Goal: Find specific page/section: Find specific page/section

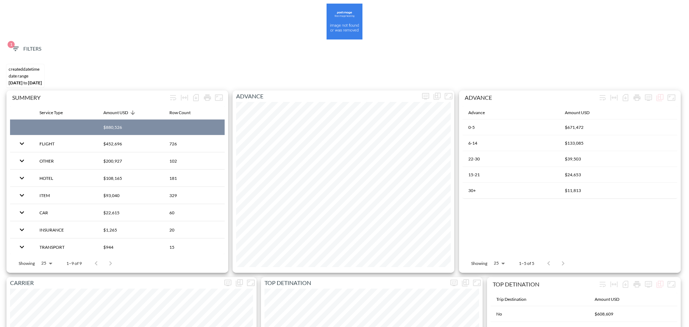
click at [22, 42] on div "1 Filters" at bounding box center [345, 50] width 682 height 22
click at [24, 52] on span "1 Filters" at bounding box center [26, 49] width 30 height 9
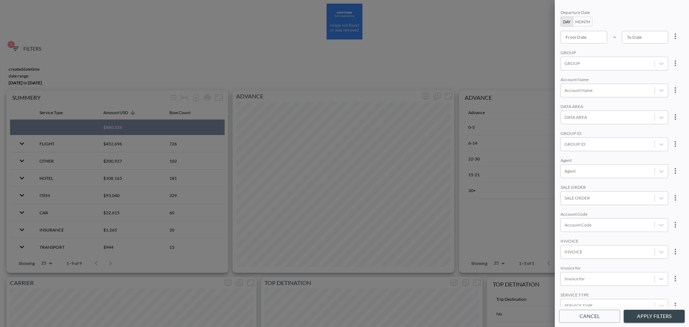
scroll to position [72, 0]
click at [594, 244] on div at bounding box center [608, 242] width 87 height 7
click at [593, 245] on div at bounding box center [608, 242] width 87 height 7
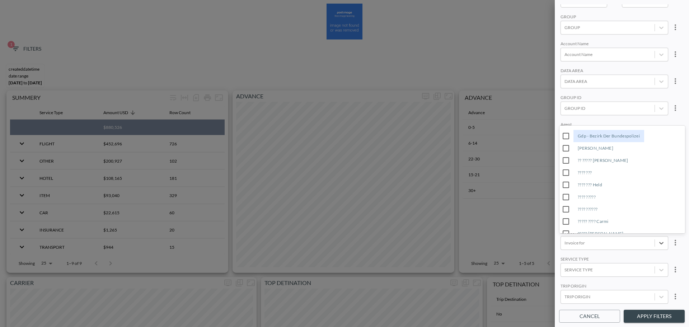
paste input "[PERSON_NAME]"
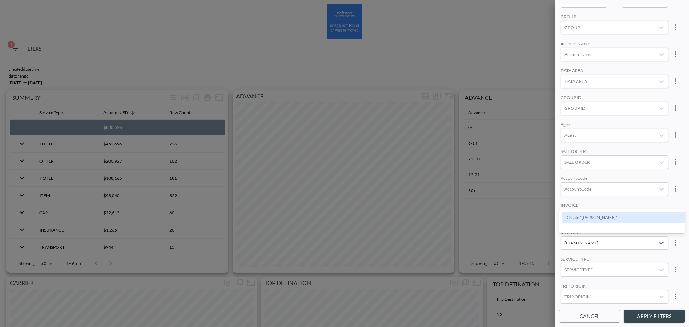
click at [587, 214] on div "Create "[PERSON_NAME]"" at bounding box center [625, 217] width 126 height 11
type input "[PERSON_NAME]"
click at [608, 205] on div "INVOICE" at bounding box center [615, 205] width 108 height 7
click at [644, 318] on button "Apply Filters" at bounding box center [654, 316] width 61 height 13
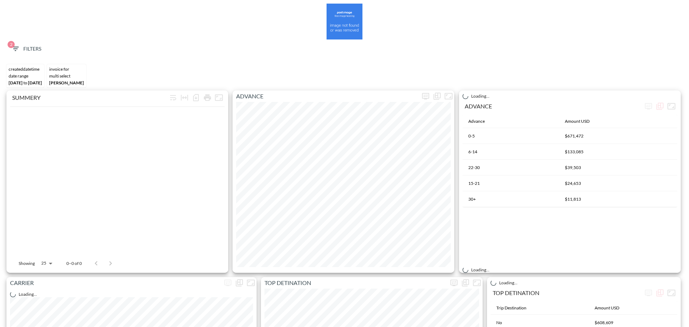
click at [36, 47] on span "2 Filters" at bounding box center [26, 49] width 30 height 9
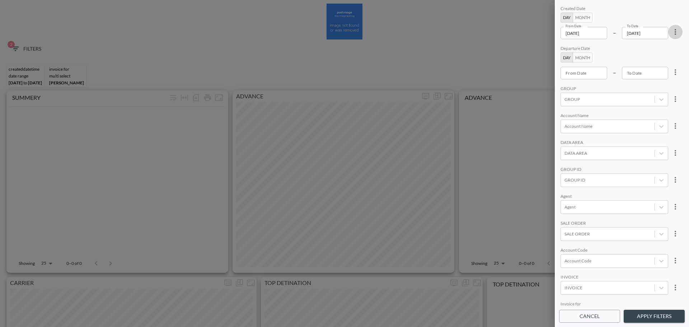
click at [676, 32] on icon "more" at bounding box center [675, 32] width 9 height 9
click at [659, 52] on li "Clear" at bounding box center [649, 48] width 65 height 13
click at [639, 316] on button "Apply Filters" at bounding box center [654, 316] width 61 height 13
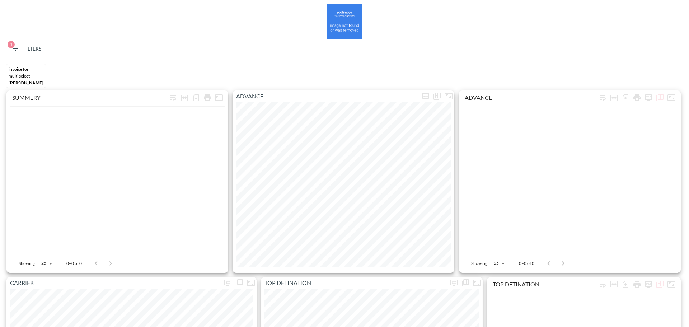
click at [34, 47] on span "1 Filters" at bounding box center [26, 49] width 30 height 9
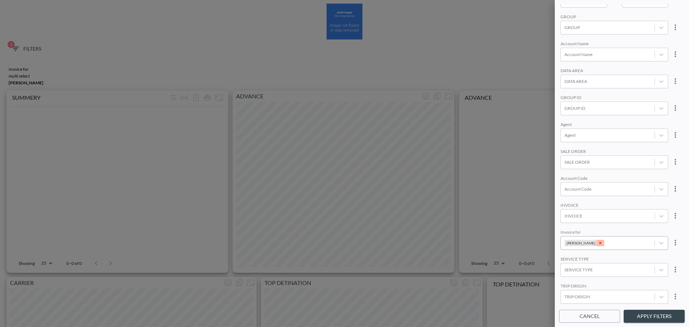
click at [603, 243] on icon "Remove MOSCOVIC JULIAN" at bounding box center [600, 242] width 5 height 5
click at [604, 243] on div at bounding box center [608, 242] width 87 height 7
paste input "[PERSON_NAME]"
click at [592, 215] on div "Create "[PERSON_NAME]"" at bounding box center [625, 217] width 126 height 11
click at [635, 244] on input "[PERSON_NAME]" at bounding box center [625, 242] width 39 height 5
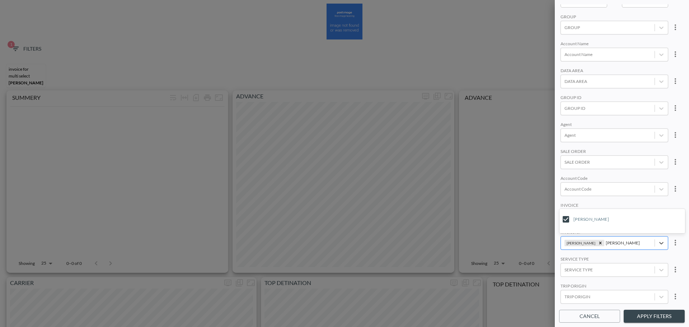
click at [635, 244] on input "[PERSON_NAME]" at bounding box center [625, 242] width 39 height 5
click at [636, 243] on input "[PERSON_NAME]" at bounding box center [625, 242] width 39 height 5
drag, startPoint x: 648, startPoint y: 242, endPoint x: 611, endPoint y: 241, distance: 37.0
click at [611, 241] on input "[PERSON_NAME]" at bounding box center [625, 242] width 39 height 5
type input "J"
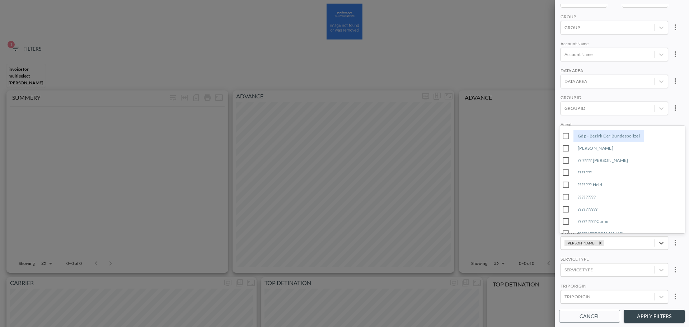
click at [612, 254] on div "Created Date Day Month From Date From Date – To Date To Date Departure Date Day…" at bounding box center [622, 155] width 126 height 302
click at [638, 317] on button "Apply Filters" at bounding box center [654, 316] width 61 height 13
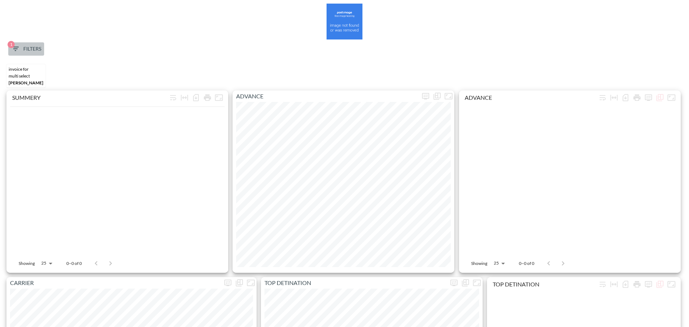
click at [32, 47] on span "1 Filters" at bounding box center [26, 49] width 30 height 9
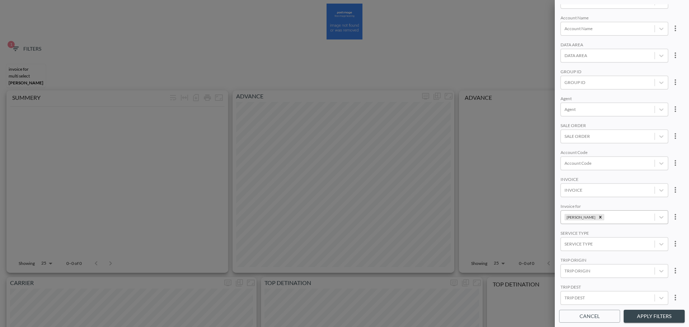
scroll to position [101, 0]
click at [602, 216] on icon "Remove JULIAN MOSCOVIC" at bounding box center [600, 217] width 3 height 3
click at [603, 214] on div at bounding box center [608, 217] width 87 height 7
type input "צ"
type input "MOSKOVIC"
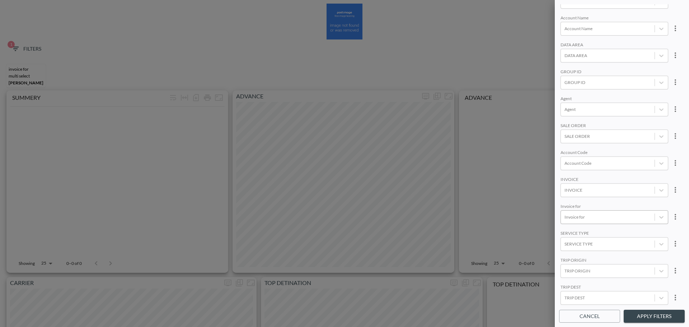
click at [607, 225] on div "Created Date Day Month From Date From Date – To Date To Date Departure Date Day…" at bounding box center [622, 155] width 126 height 302
click at [594, 214] on div at bounding box center [608, 217] width 87 height 7
type input ","
type input "N"
click at [592, 186] on div "Create "MOSCOVIC"" at bounding box center [625, 187] width 126 height 11
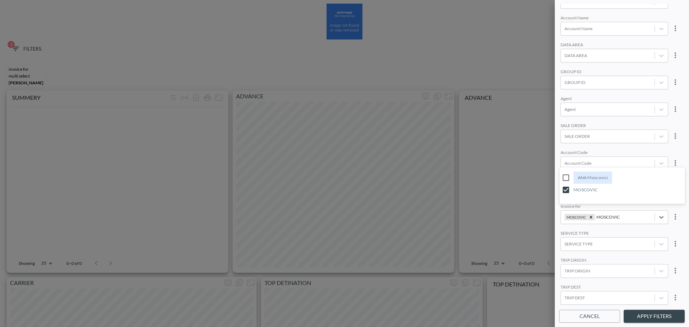
type input "MOSCOVIC"
click at [608, 230] on div "SERVICE TYPE" at bounding box center [615, 233] width 108 height 7
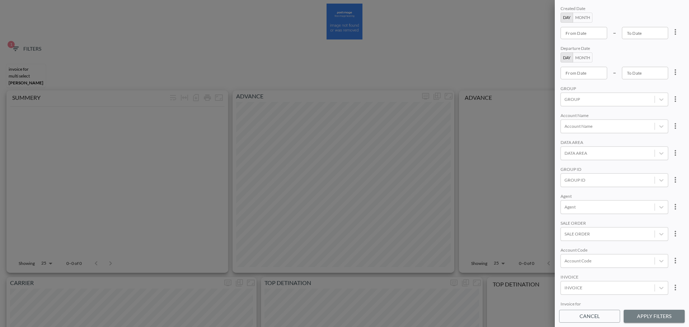
click at [644, 313] on button "Apply Filters" at bounding box center [654, 316] width 61 height 13
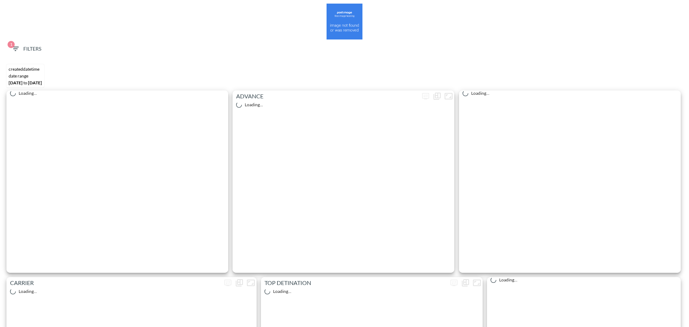
click at [32, 47] on span "1 Filters" at bounding box center [26, 49] width 30 height 9
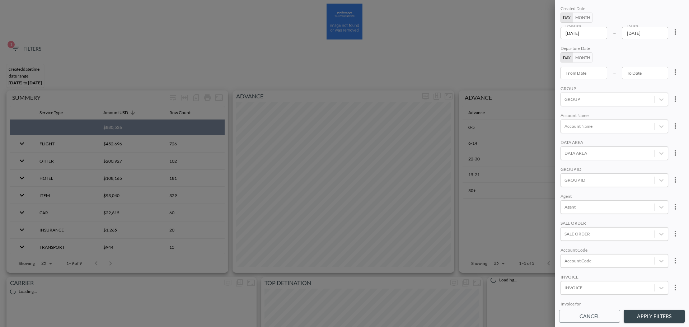
click at [669, 36] on button "more" at bounding box center [675, 32] width 14 height 14
click at [659, 46] on li "Clear" at bounding box center [649, 48] width 65 height 13
click at [595, 280] on div at bounding box center [608, 278] width 87 height 7
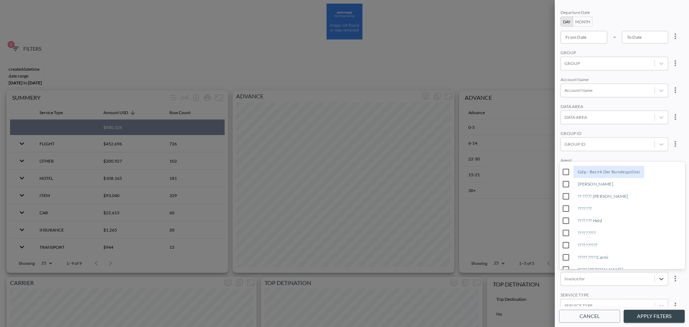
paste input "Audrey Savransky"
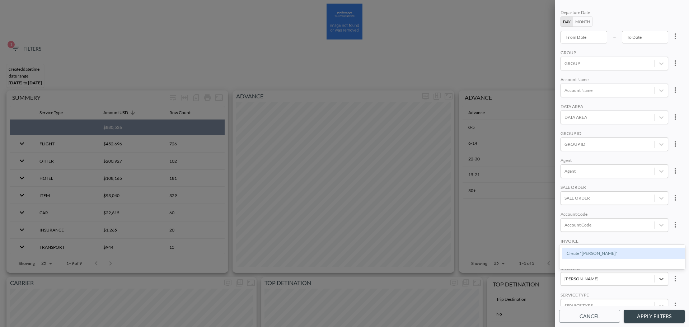
click at [593, 253] on div "Create "Audrey Savransky"" at bounding box center [625, 253] width 126 height 11
type input "Audrey Savransky"
click at [626, 212] on div "Account Code" at bounding box center [615, 214] width 108 height 7
click at [662, 313] on button "Apply Filters" at bounding box center [654, 316] width 61 height 13
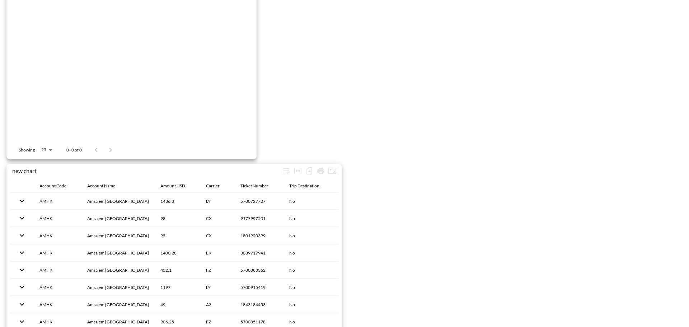
scroll to position [1129, 0]
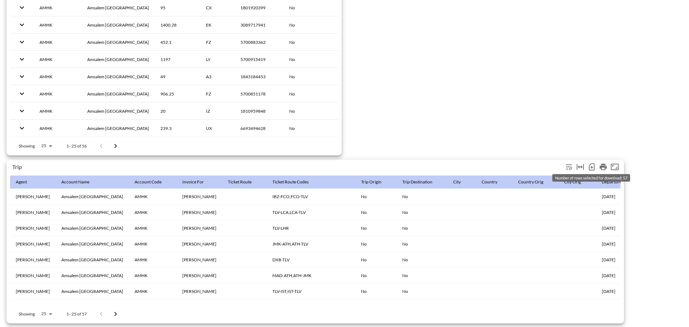
click at [592, 165] on icon "Number of rows selected for download: 57" at bounding box center [592, 167] width 9 height 9
